Goal: Check status: Check status

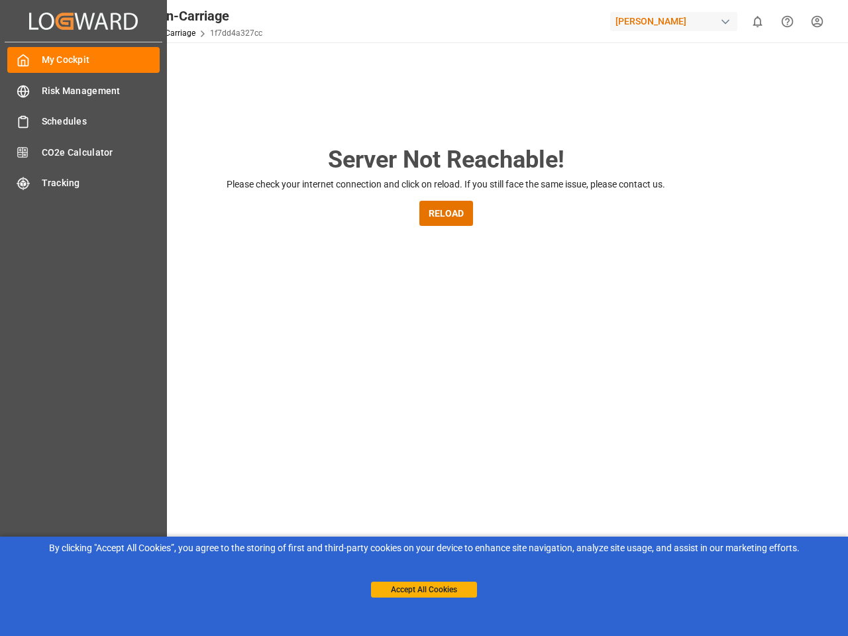
click at [424, 318] on main "Server Not Reachable! Please check your internet connection and click on reload…" at bounding box center [445, 435] width 799 height 586
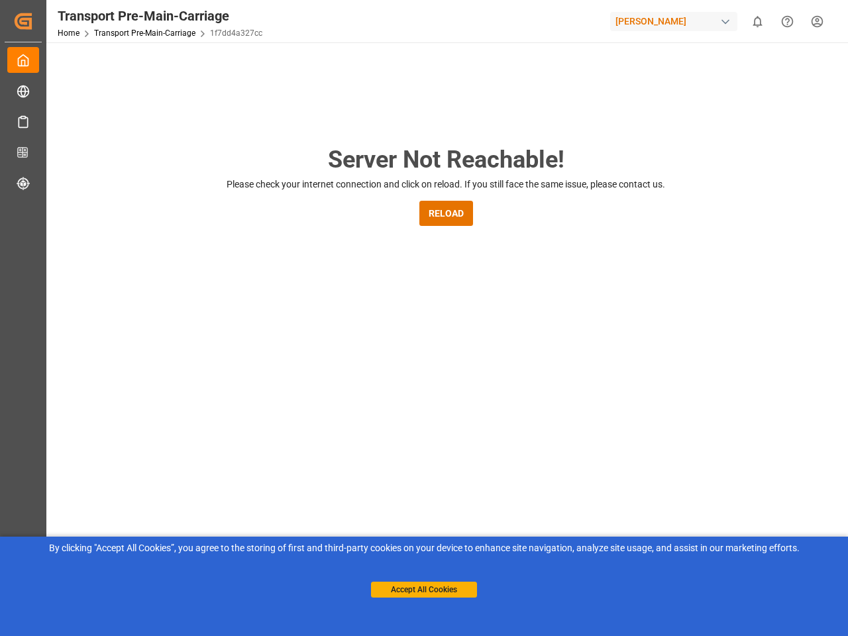
click at [42, 21] on div "Created by potrace 1.15, written by [PERSON_NAME] [DATE]-[DATE] Created by potr…" at bounding box center [23, 21] width 37 height 42
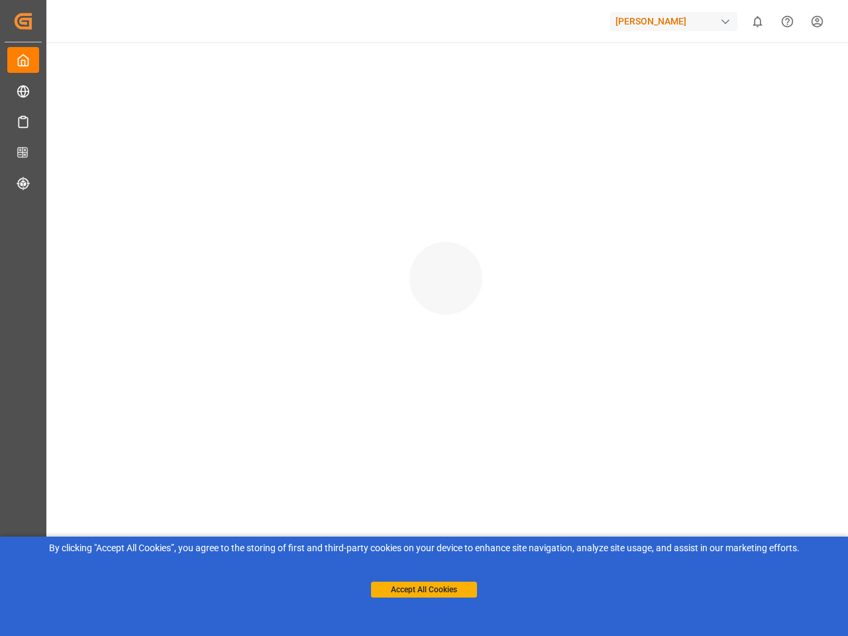
click at [676, 21] on div "[PERSON_NAME]" at bounding box center [673, 21] width 127 height 19
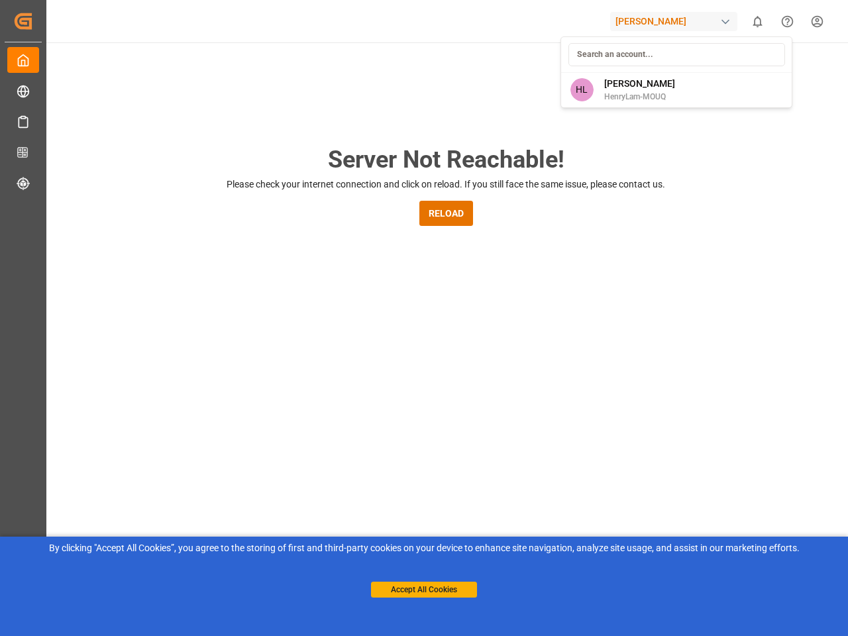
click at [757, 21] on html "Created by potrace 1.15, written by [PERSON_NAME] [DATE]-[DATE] Created by potr…" at bounding box center [424, 318] width 848 height 636
click at [787, 21] on icon "Help Center" at bounding box center [787, 22] width 14 height 14
click at [446, 213] on button "RELOAD" at bounding box center [446, 213] width 54 height 25
click at [424, 589] on button "Accept All Cookies" at bounding box center [424, 589] width 106 height 16
